Goal: Information Seeking & Learning: Learn about a topic

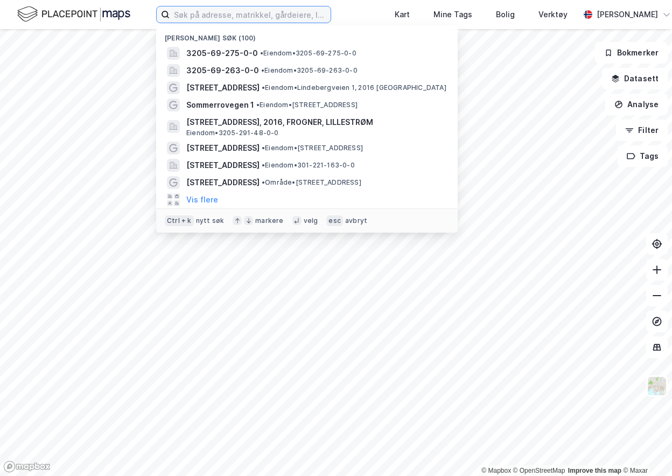
click at [291, 13] on input at bounding box center [250, 14] width 161 height 16
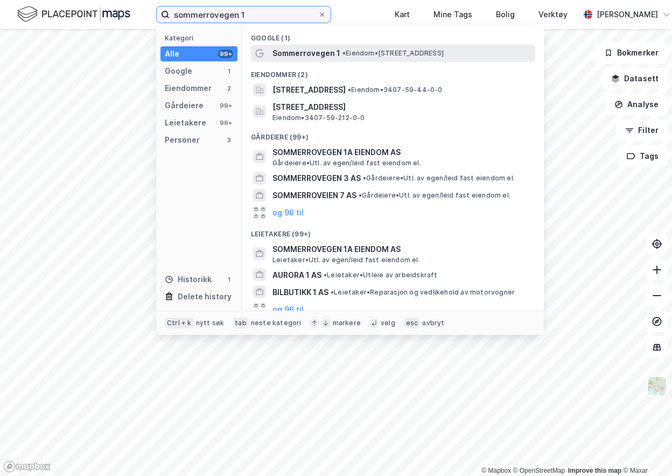
type input "sommerrovegen 1"
click at [335, 59] on span "Sommerrovegen 1" at bounding box center [306, 53] width 68 height 13
